Goal: Information Seeking & Learning: Learn about a topic

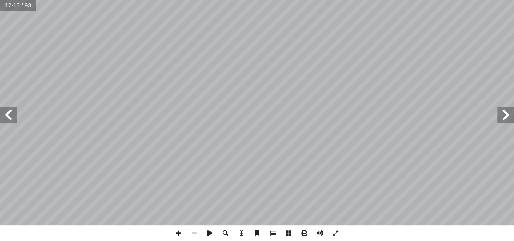
click at [11, 118] on span at bounding box center [8, 115] width 17 height 17
click at [4, 111] on span at bounding box center [8, 115] width 17 height 17
click at [12, 113] on span at bounding box center [8, 115] width 17 height 17
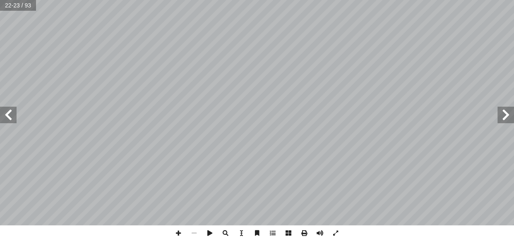
click at [12, 113] on span at bounding box center [8, 115] width 17 height 17
click at [287, 117] on span at bounding box center [505, 115] width 17 height 17
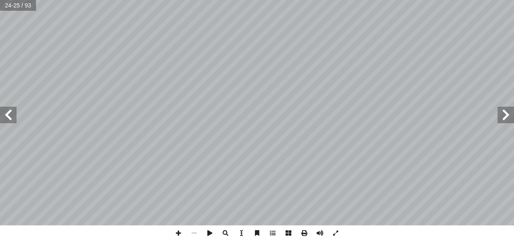
click at [287, 117] on span at bounding box center [505, 115] width 17 height 17
click at [14, 116] on span at bounding box center [8, 115] width 17 height 17
click at [9, 113] on span at bounding box center [8, 115] width 17 height 17
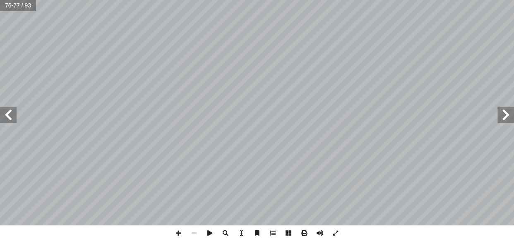
click at [287, 114] on span at bounding box center [505, 115] width 17 height 17
click at [12, 117] on span at bounding box center [8, 115] width 17 height 17
click at [11, 117] on span at bounding box center [8, 115] width 17 height 17
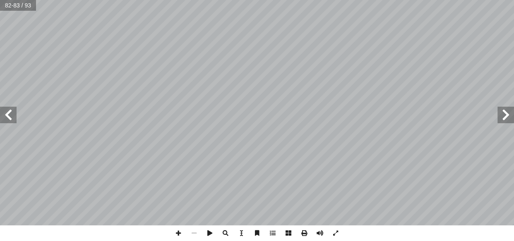
click at [11, 117] on span at bounding box center [8, 115] width 17 height 17
click at [287, 115] on span at bounding box center [505, 115] width 17 height 17
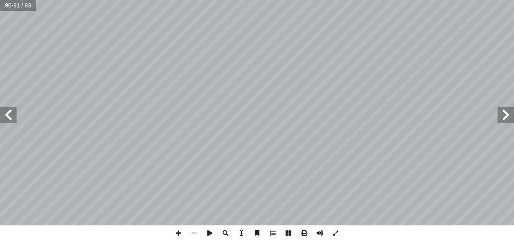
click at [287, 115] on span at bounding box center [505, 115] width 17 height 17
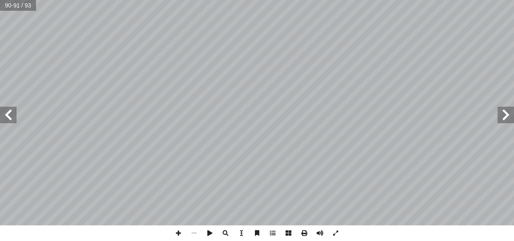
click at [287, 115] on span at bounding box center [505, 115] width 17 height 17
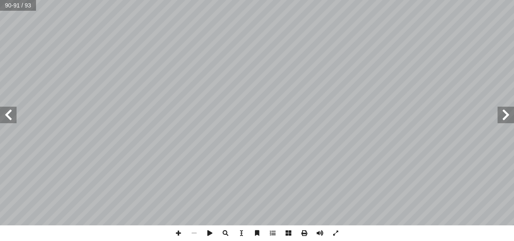
click at [287, 115] on span at bounding box center [505, 115] width 17 height 17
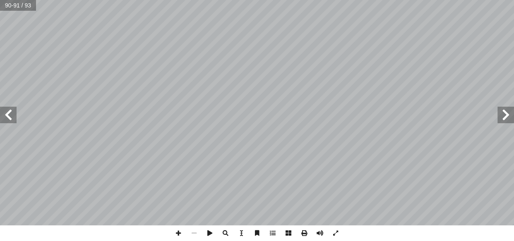
click at [287, 115] on span at bounding box center [505, 115] width 17 height 17
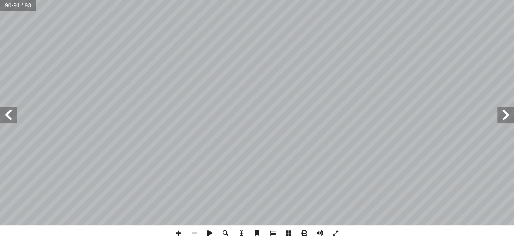
click at [287, 115] on span at bounding box center [505, 115] width 17 height 17
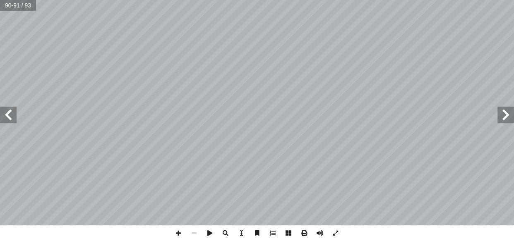
click at [287, 115] on span at bounding box center [505, 115] width 17 height 17
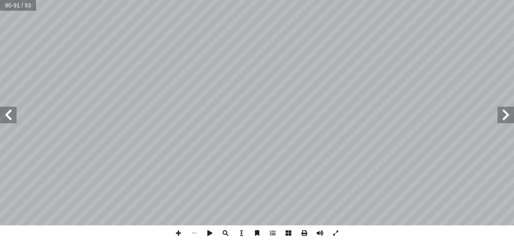
click at [287, 115] on span at bounding box center [505, 115] width 17 height 17
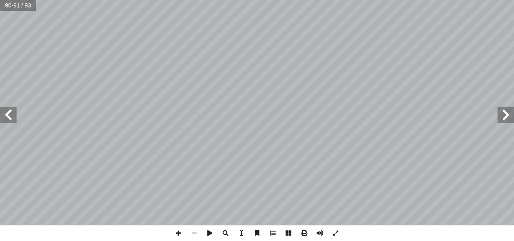
click at [287, 115] on span at bounding box center [505, 115] width 17 height 17
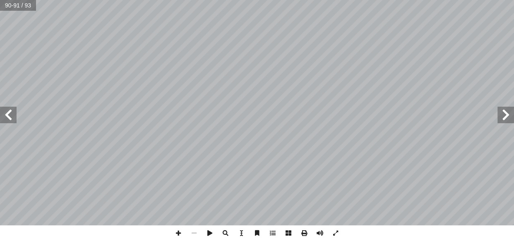
click at [287, 115] on span at bounding box center [505, 115] width 17 height 17
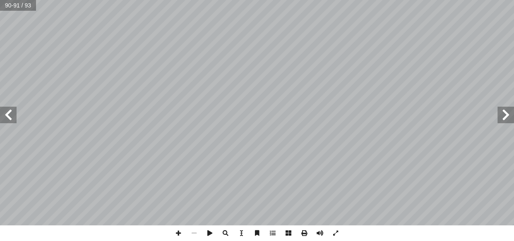
click at [287, 115] on span at bounding box center [505, 115] width 17 height 17
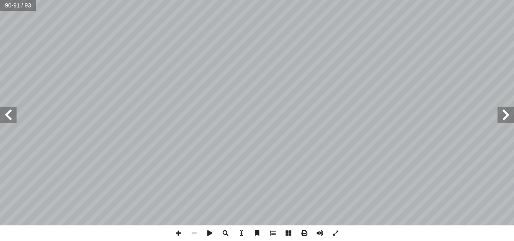
click at [287, 115] on span at bounding box center [505, 115] width 17 height 17
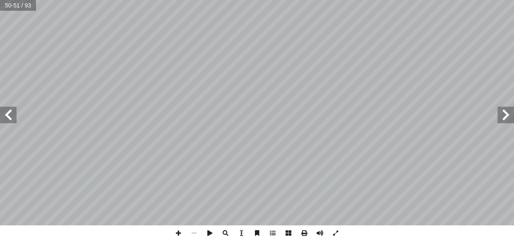
click at [287, 115] on span at bounding box center [505, 115] width 17 height 17
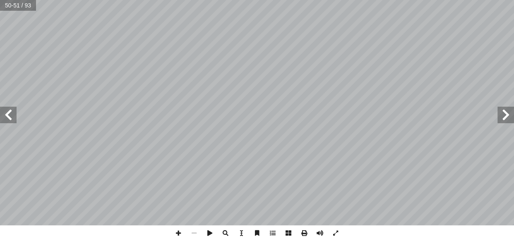
click at [287, 115] on span at bounding box center [505, 115] width 17 height 17
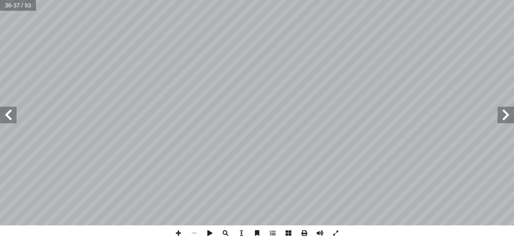
click at [287, 115] on span at bounding box center [505, 115] width 17 height 17
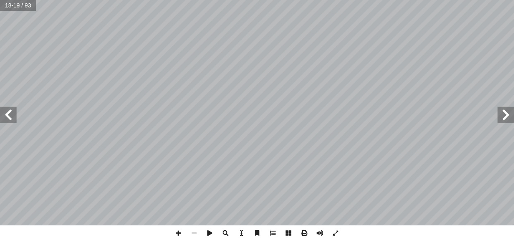
click at [287, 111] on span at bounding box center [505, 115] width 17 height 17
click at [11, 120] on span at bounding box center [8, 115] width 17 height 17
click at [2, 115] on span at bounding box center [8, 115] width 17 height 17
click at [12, 115] on span at bounding box center [8, 115] width 17 height 17
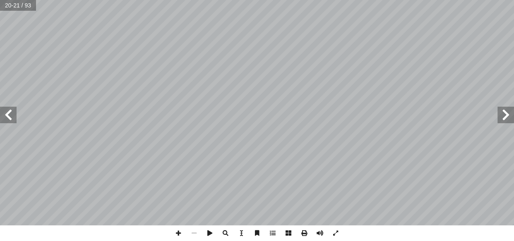
click at [12, 115] on span at bounding box center [8, 115] width 17 height 17
click at [287, 120] on span at bounding box center [505, 115] width 17 height 17
click at [287, 111] on span at bounding box center [505, 115] width 17 height 17
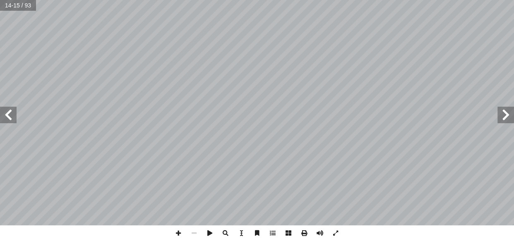
click at [4, 116] on span at bounding box center [8, 115] width 17 height 17
click at [0, 107] on span at bounding box center [8, 115] width 17 height 17
click at [287, 114] on span at bounding box center [505, 115] width 17 height 17
click at [180, 228] on span at bounding box center [178, 234] width 16 height 16
click at [287, 119] on span at bounding box center [505, 115] width 17 height 17
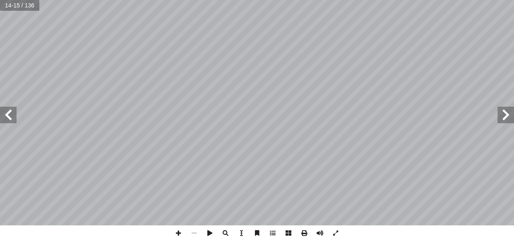
click at [4, 113] on span at bounding box center [8, 115] width 17 height 17
click at [7, 112] on span at bounding box center [8, 115] width 17 height 17
click at [287, 114] on span at bounding box center [505, 115] width 17 height 17
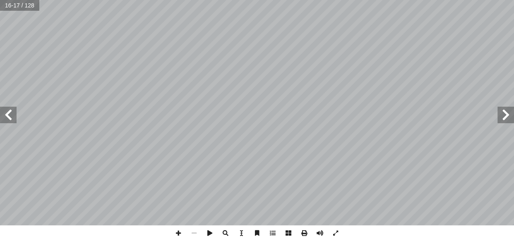
click at [16, 117] on span at bounding box center [8, 115] width 17 height 17
click at [0, 119] on span at bounding box center [8, 115] width 17 height 17
click at [509, 115] on span at bounding box center [505, 115] width 17 height 17
click at [4, 113] on span at bounding box center [8, 115] width 17 height 17
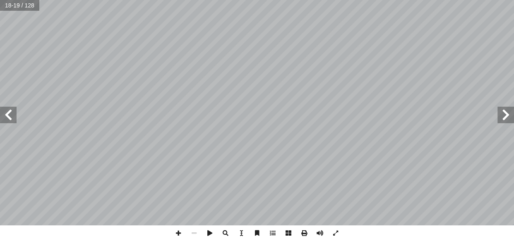
click at [512, 115] on span at bounding box center [505, 115] width 17 height 17
click at [194, 231] on span at bounding box center [194, 234] width 16 height 16
